Goal: Information Seeking & Learning: Learn about a topic

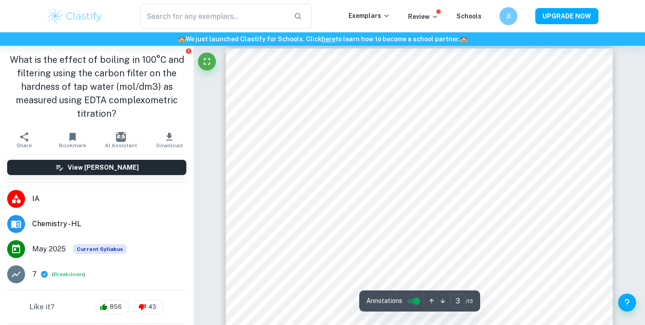
scroll to position [1234, 0]
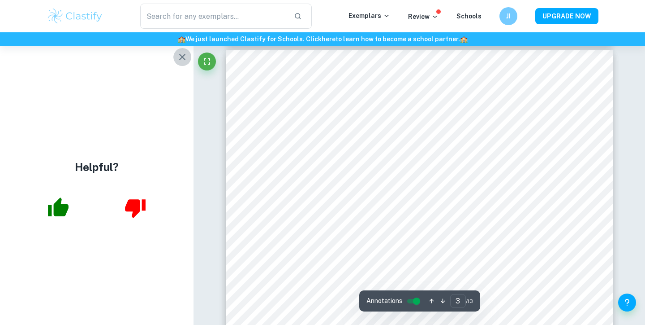
click at [181, 55] on icon "button" at bounding box center [182, 57] width 6 height 6
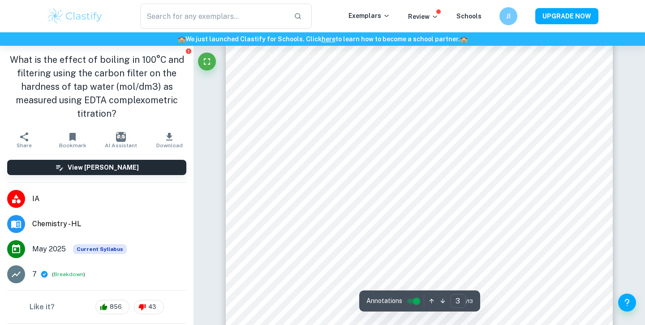
scroll to position [1325, 0]
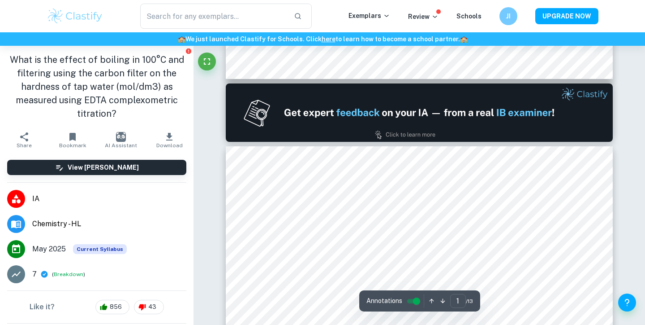
type input "2"
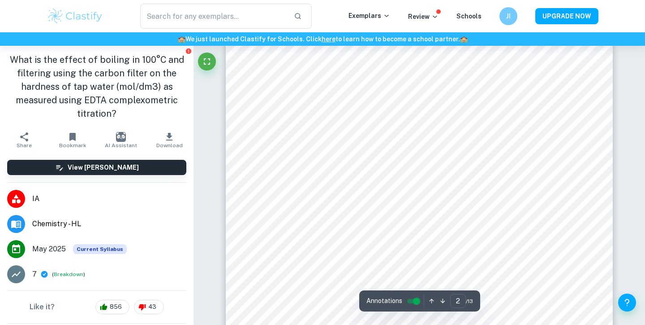
scroll to position [674, 0]
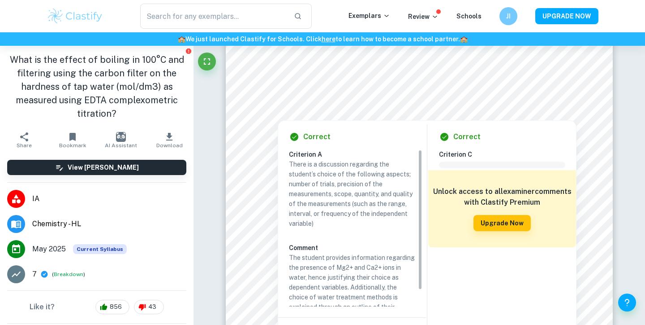
click at [388, 76] on div at bounding box center [420, 75] width 294 height 11
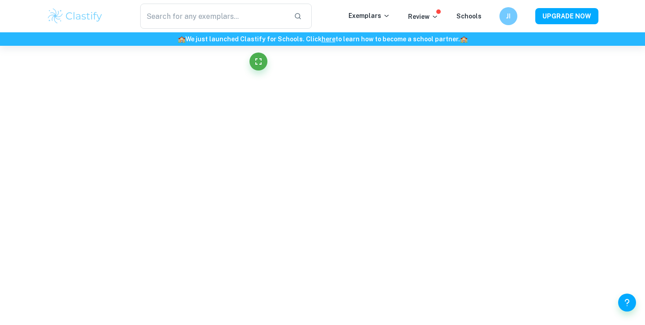
scroll to position [954, 0]
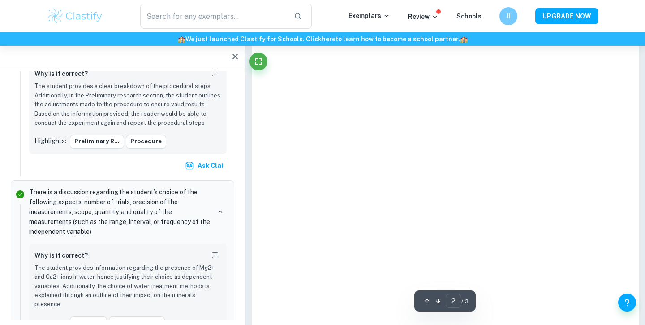
type input "2"
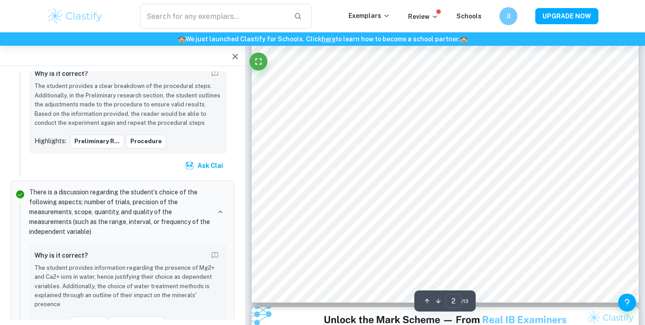
scroll to position [884, 0]
